Goal: Navigation & Orientation: Understand site structure

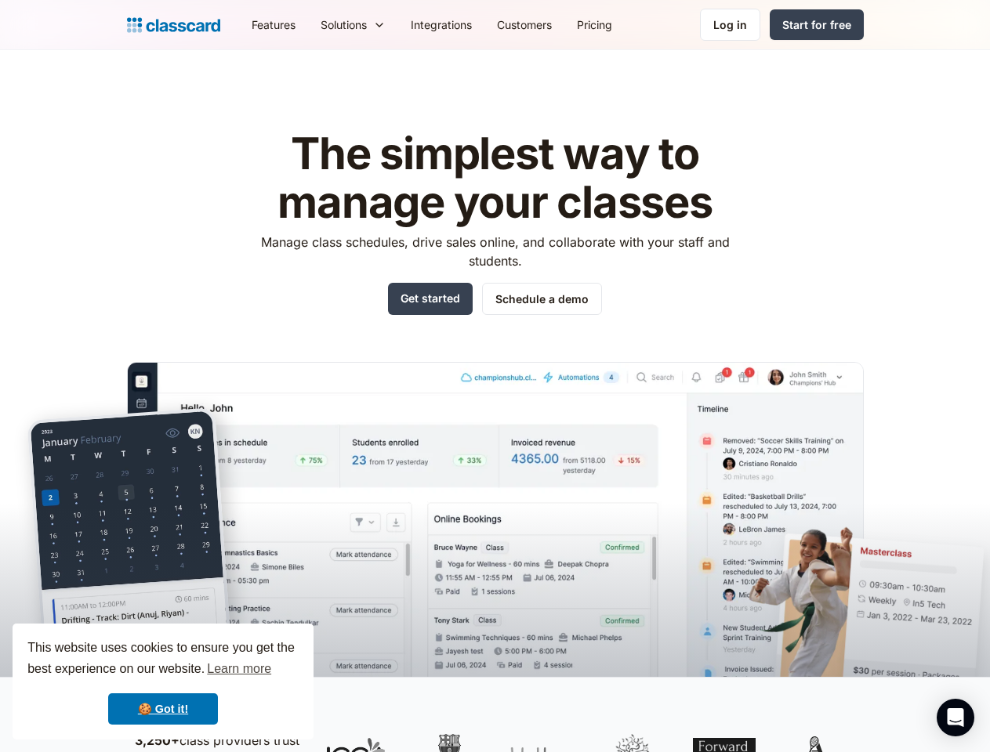
click at [494, 376] on img at bounding box center [495, 542] width 736 height 361
click at [163, 682] on div "This website uses cookies to ensure you get the best experience on our website.…" at bounding box center [163, 682] width 301 height 116
click at [551, 24] on nav "Features Resources Blog The latest industry news, updates and info. Customer st…" at bounding box center [551, 24] width 624 height 35
click at [320, 24] on div "Solutions" at bounding box center [343, 24] width 46 height 16
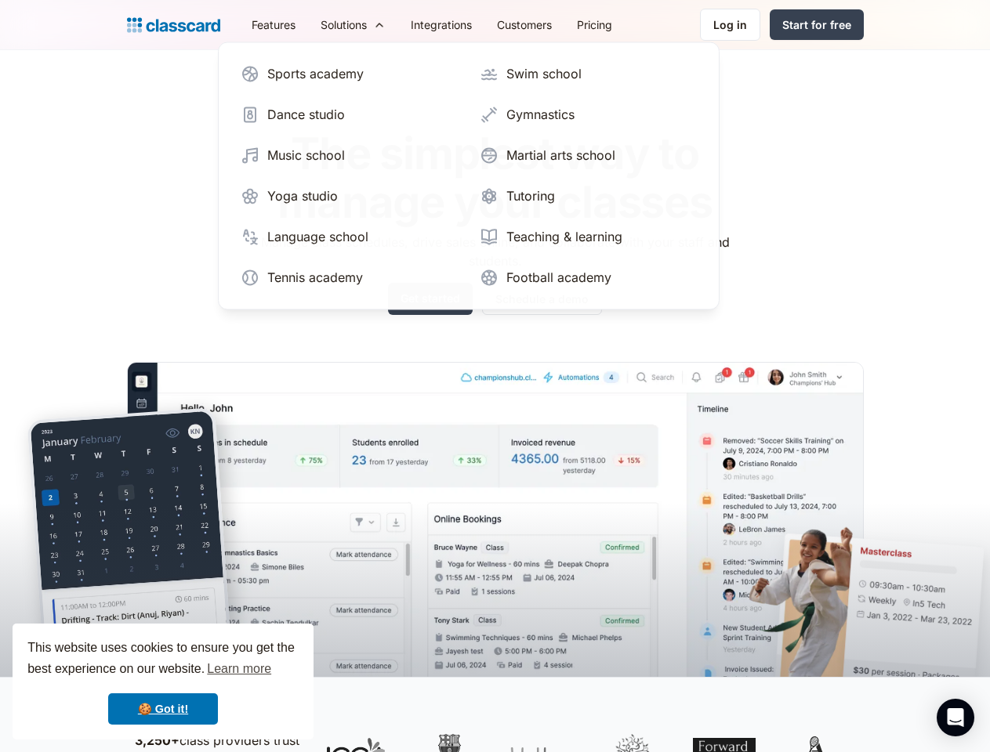
click at [955, 718] on icon "Open Intercom Messenger" at bounding box center [955, 717] width 16 height 19
